Goal: Transaction & Acquisition: Obtain resource

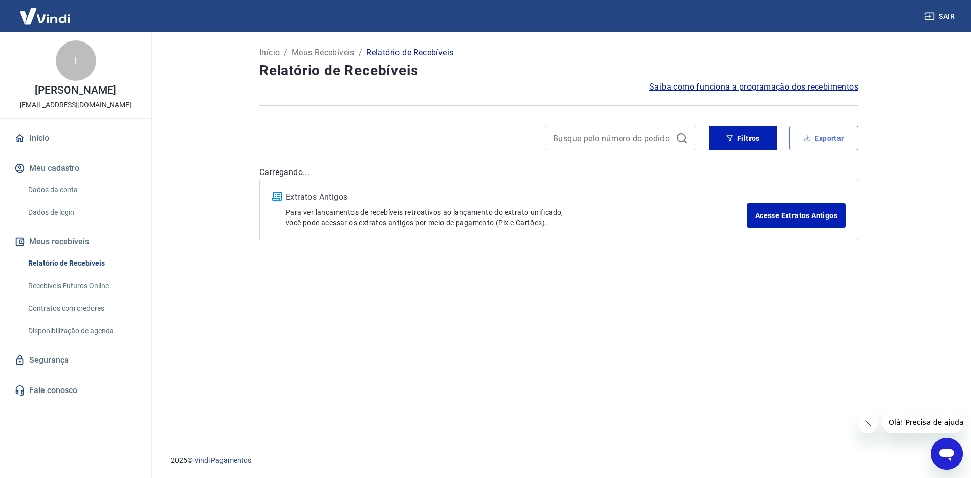
click at [841, 130] on button "Exportar" at bounding box center [823, 138] width 69 height 24
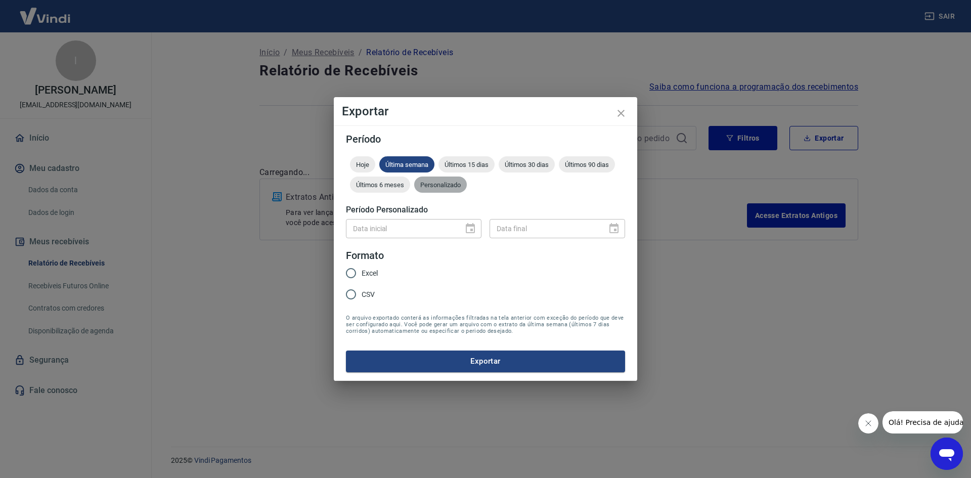
click at [442, 186] on span "Personalizado" at bounding box center [440, 185] width 53 height 8
click at [476, 230] on icon "Choose date" at bounding box center [470, 228] width 12 height 12
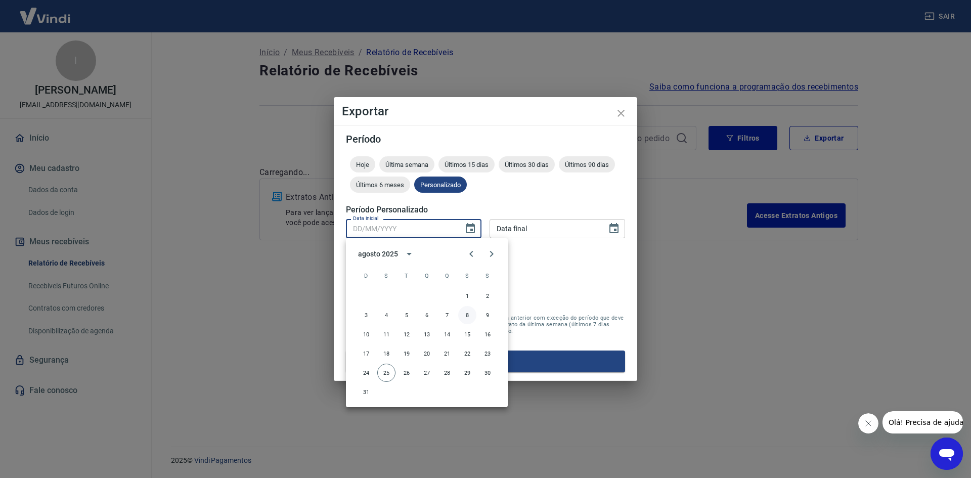
click at [467, 310] on button "8" at bounding box center [467, 315] width 18 height 18
type input "08/08/2025"
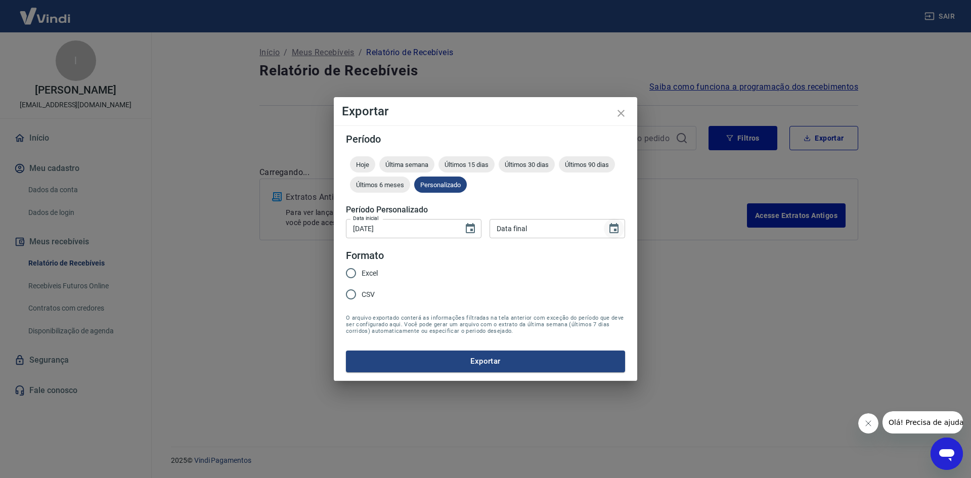
click at [617, 232] on icon "Choose date" at bounding box center [613, 228] width 9 height 10
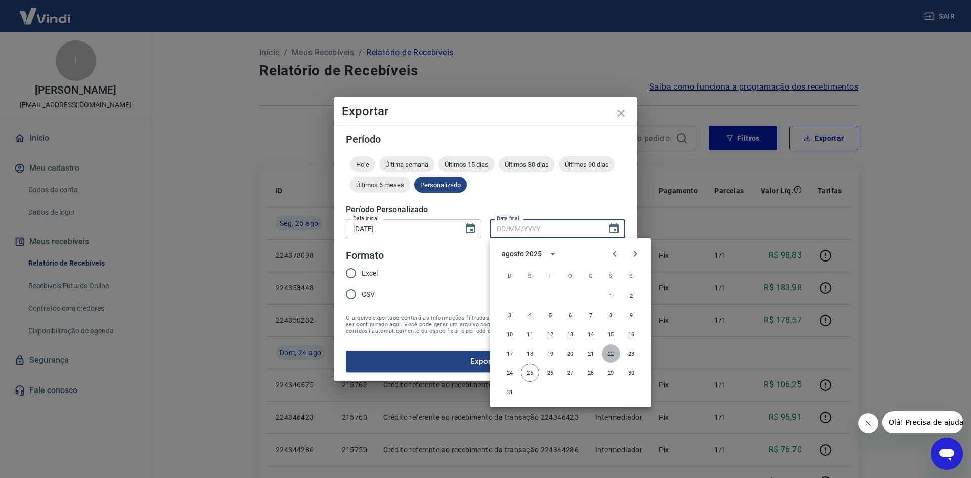
click at [604, 354] on button "22" at bounding box center [611, 353] width 18 height 18
type input "22/08/2025"
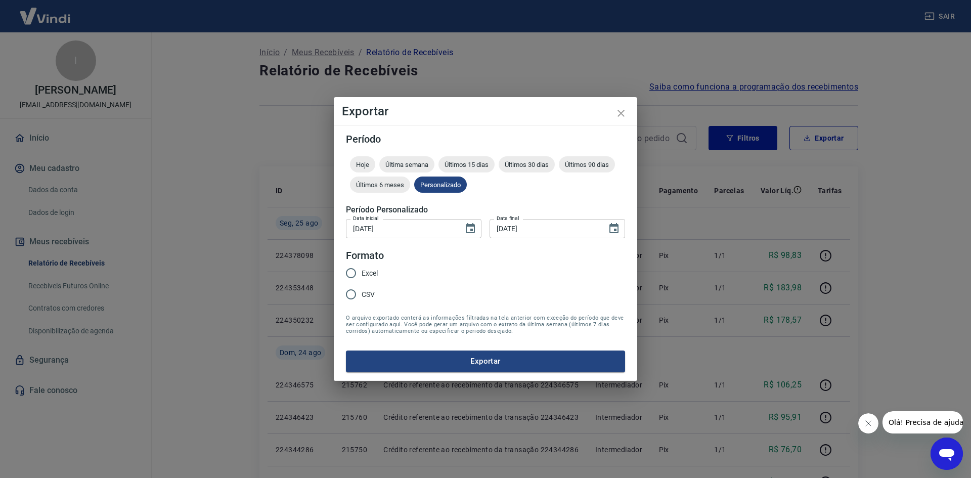
click at [372, 269] on span "Excel" at bounding box center [369, 273] width 16 height 11
click at [361, 269] on input "Excel" at bounding box center [350, 272] width 21 height 21
radio input "true"
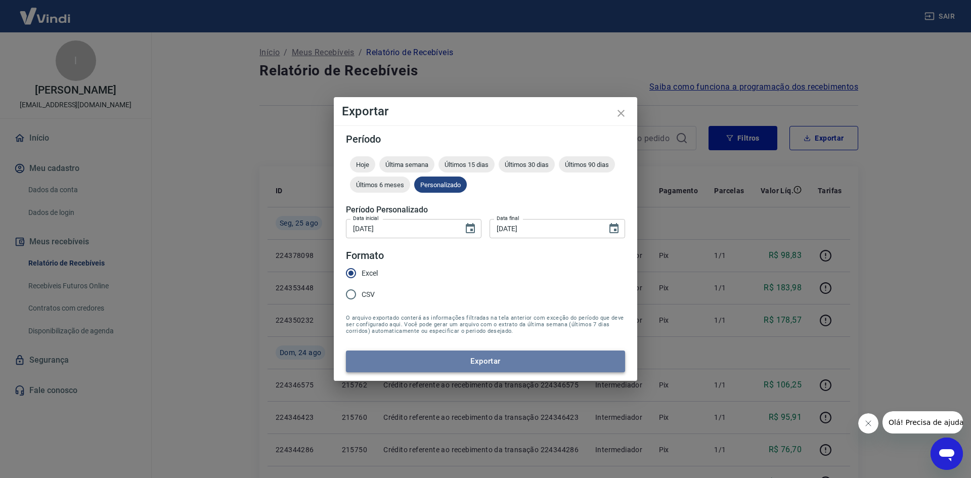
click at [483, 357] on button "Exportar" at bounding box center [485, 360] width 279 height 21
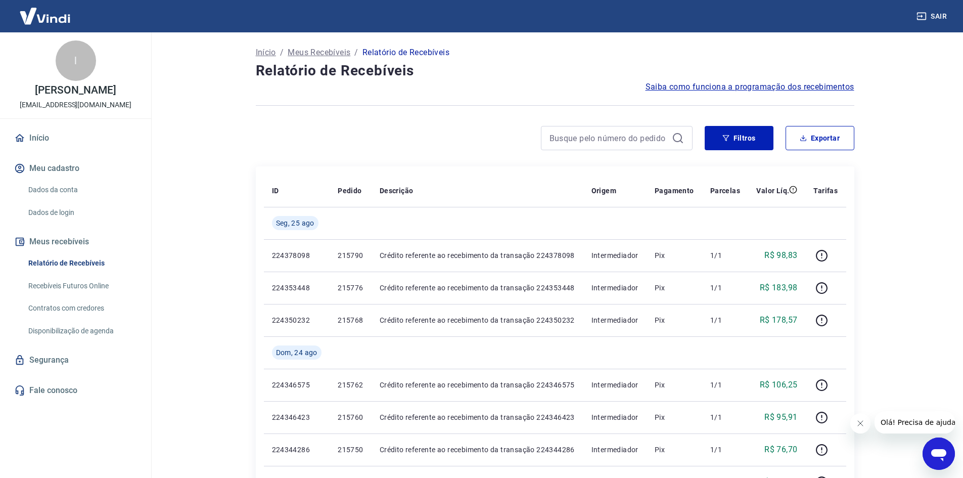
click at [827, 151] on div "Filtros Exportar" at bounding box center [555, 142] width 599 height 32
click at [827, 146] on button "Exportar" at bounding box center [820, 138] width 69 height 24
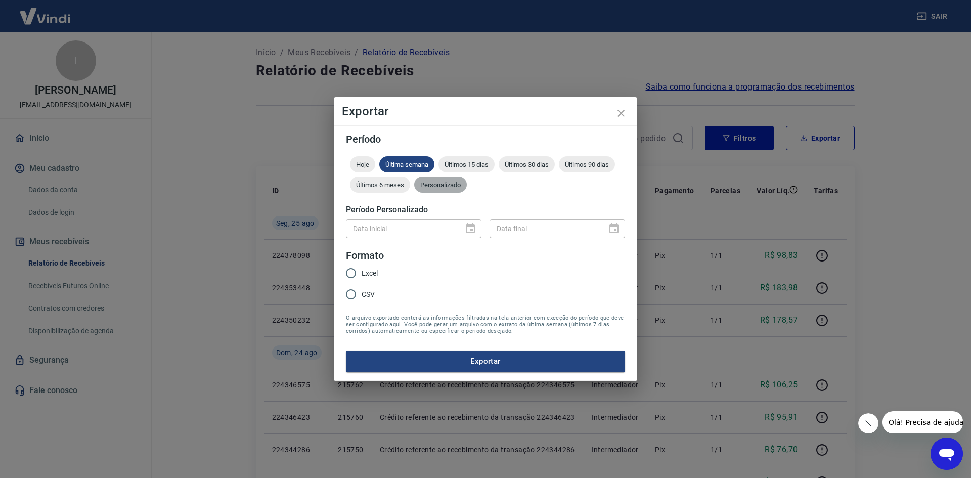
click at [427, 184] on span "Personalizado" at bounding box center [440, 185] width 53 height 8
click at [469, 231] on icon "Choose date" at bounding box center [470, 228] width 12 height 12
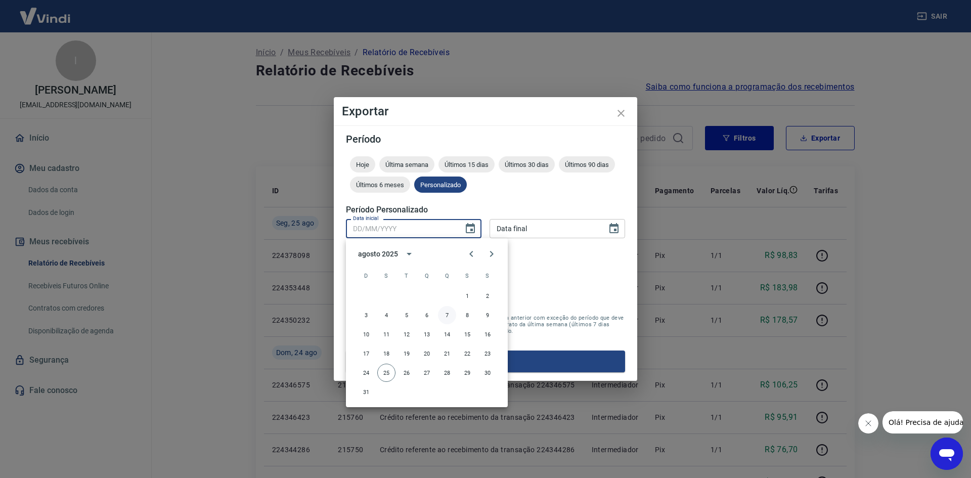
click at [450, 314] on button "7" at bounding box center [447, 315] width 18 height 18
type input "[DATE]"
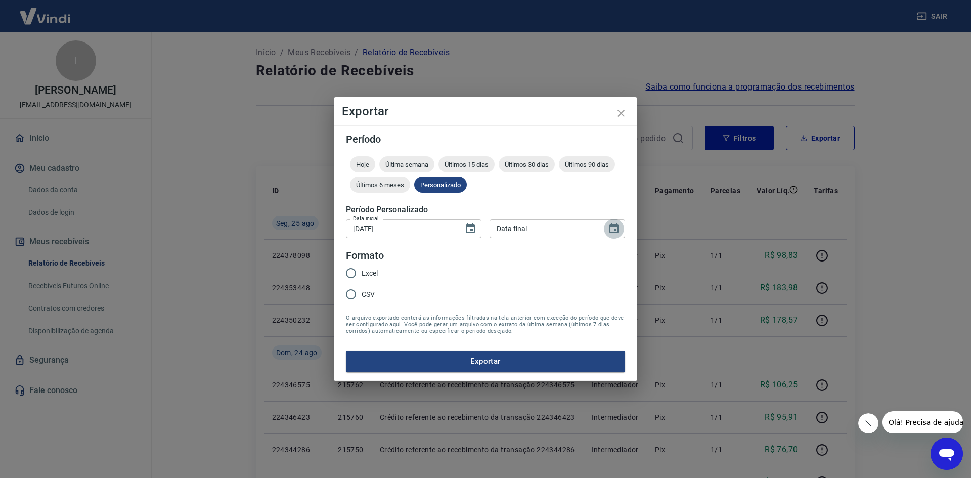
click at [608, 226] on icon "Choose date" at bounding box center [614, 228] width 12 height 12
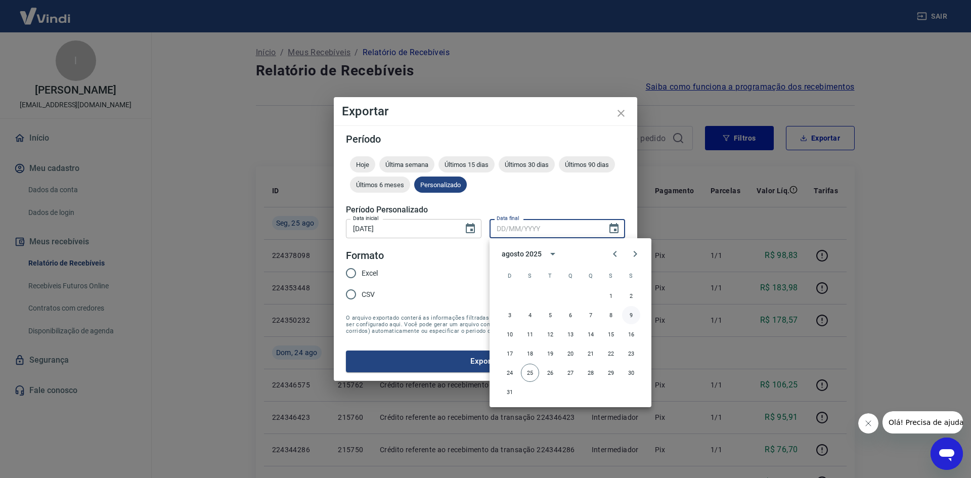
click at [625, 314] on button "9" at bounding box center [631, 315] width 18 height 18
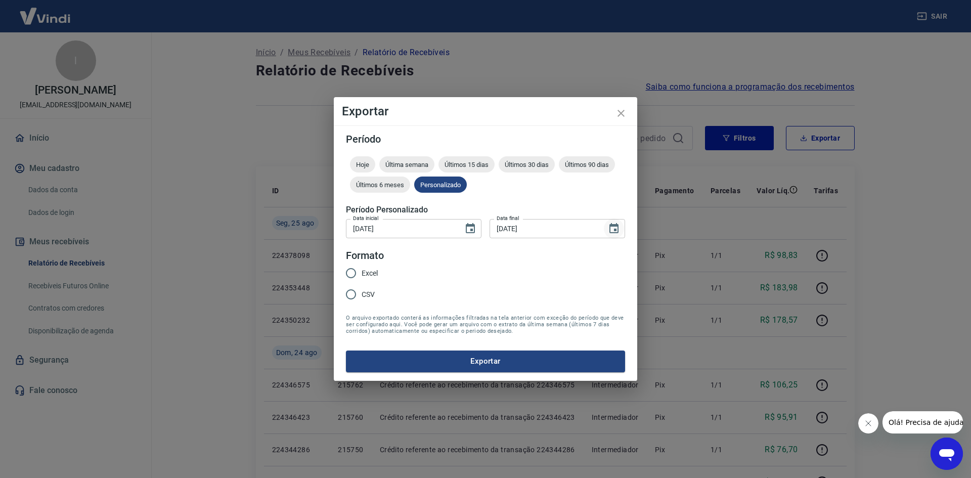
click at [614, 224] on icon "Choose date, selected date is 9 de ago de 2025" at bounding box center [613, 228] width 9 height 10
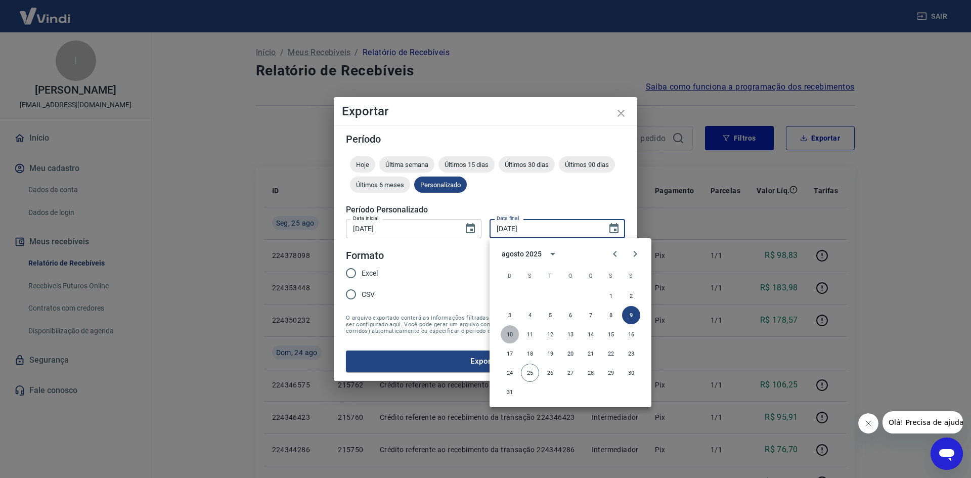
click at [518, 334] on button "10" at bounding box center [509, 334] width 18 height 18
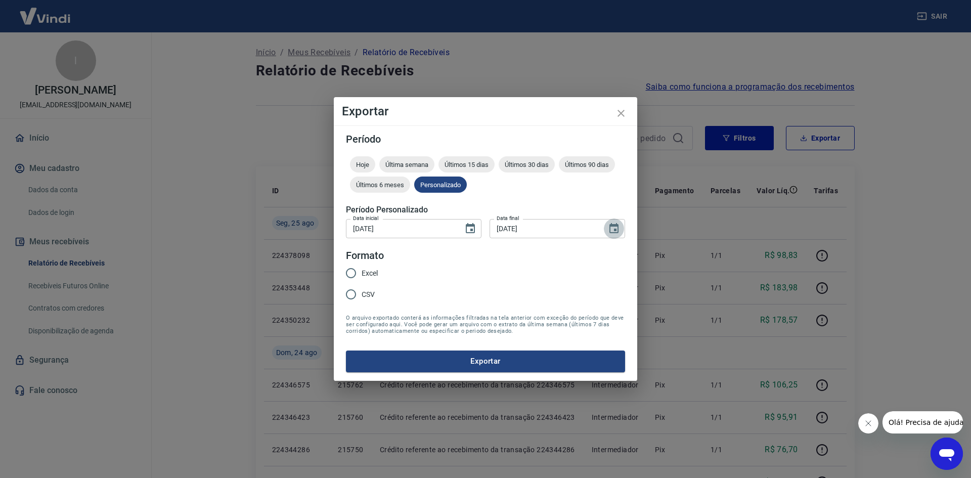
click at [612, 224] on icon "Choose date, selected date is 10 de ago de 2025" at bounding box center [613, 228] width 9 height 10
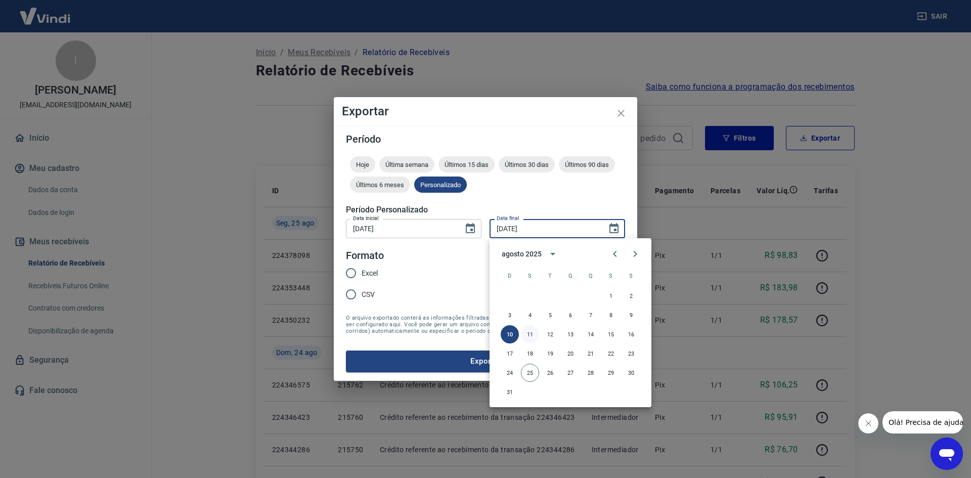
click at [535, 338] on button "11" at bounding box center [530, 334] width 18 height 18
type input "[DATE]"
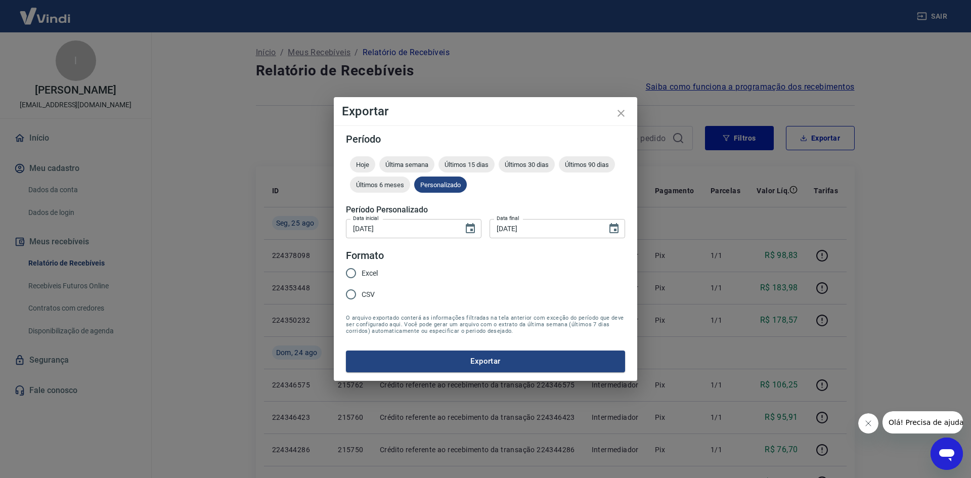
click at [368, 274] on span "Excel" at bounding box center [369, 273] width 16 height 11
click at [361, 274] on input "Excel" at bounding box center [350, 272] width 21 height 21
radio input "true"
click at [424, 368] on button "Exportar" at bounding box center [485, 360] width 279 height 21
